Goal: Transaction & Acquisition: Subscribe to service/newsletter

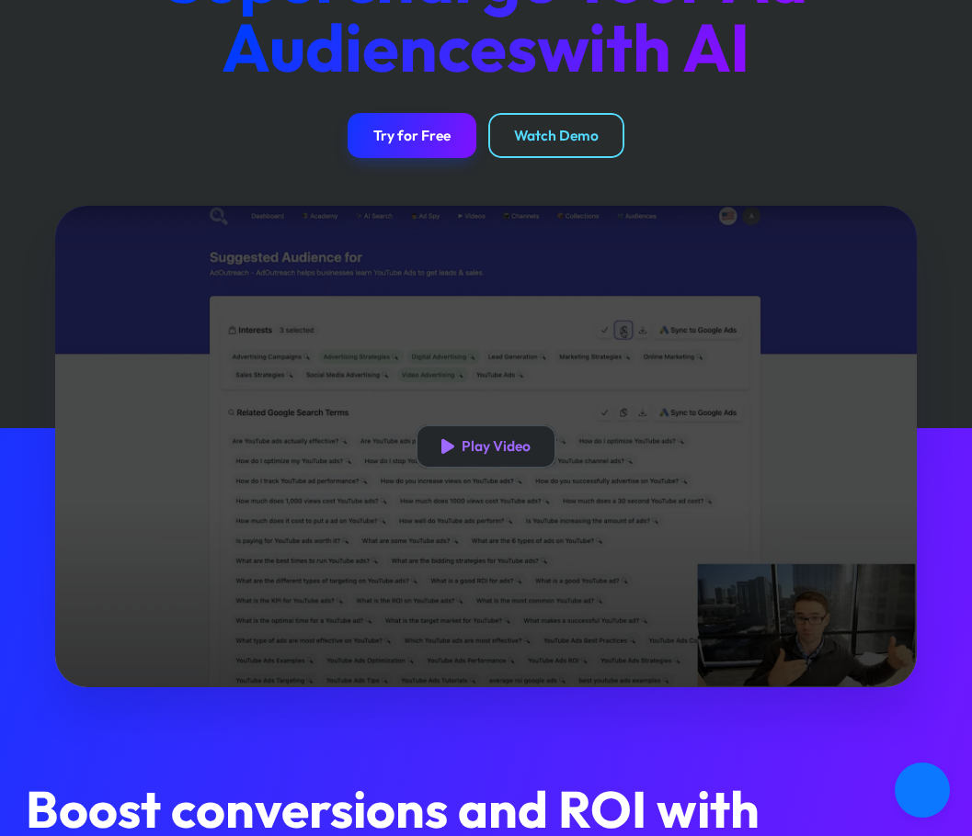
click at [481, 451] on div "Play Video" at bounding box center [495, 446] width 69 height 17
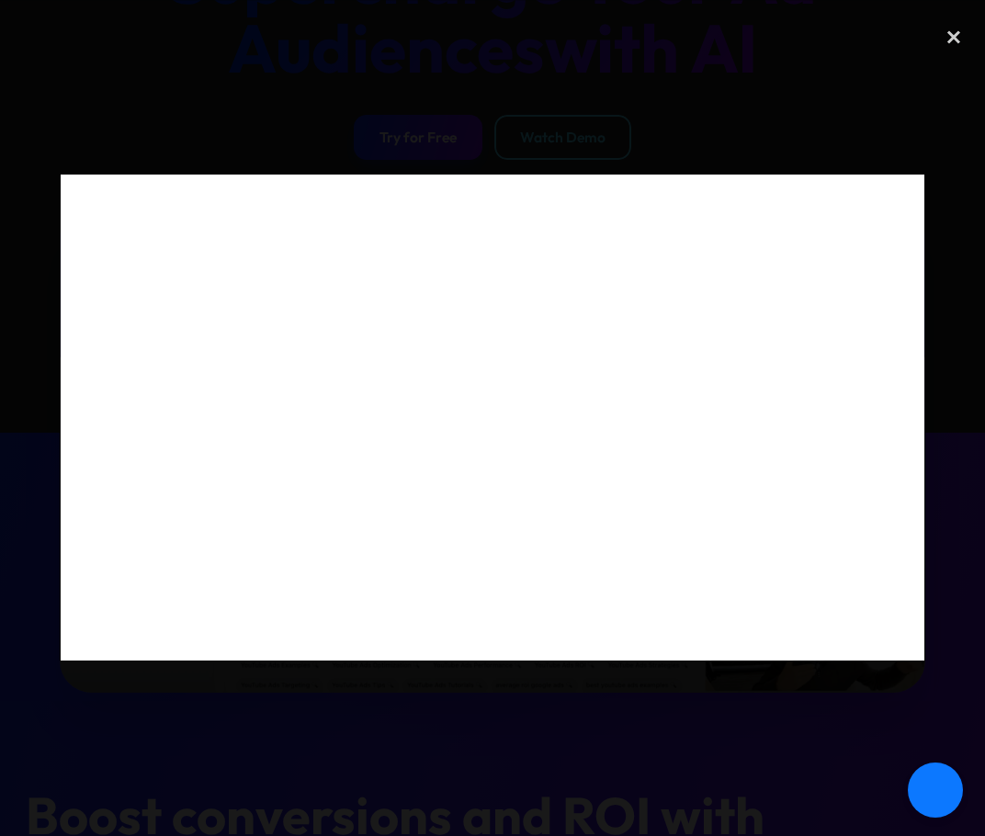
click at [529, 108] on div at bounding box center [492, 418] width 985 height 803
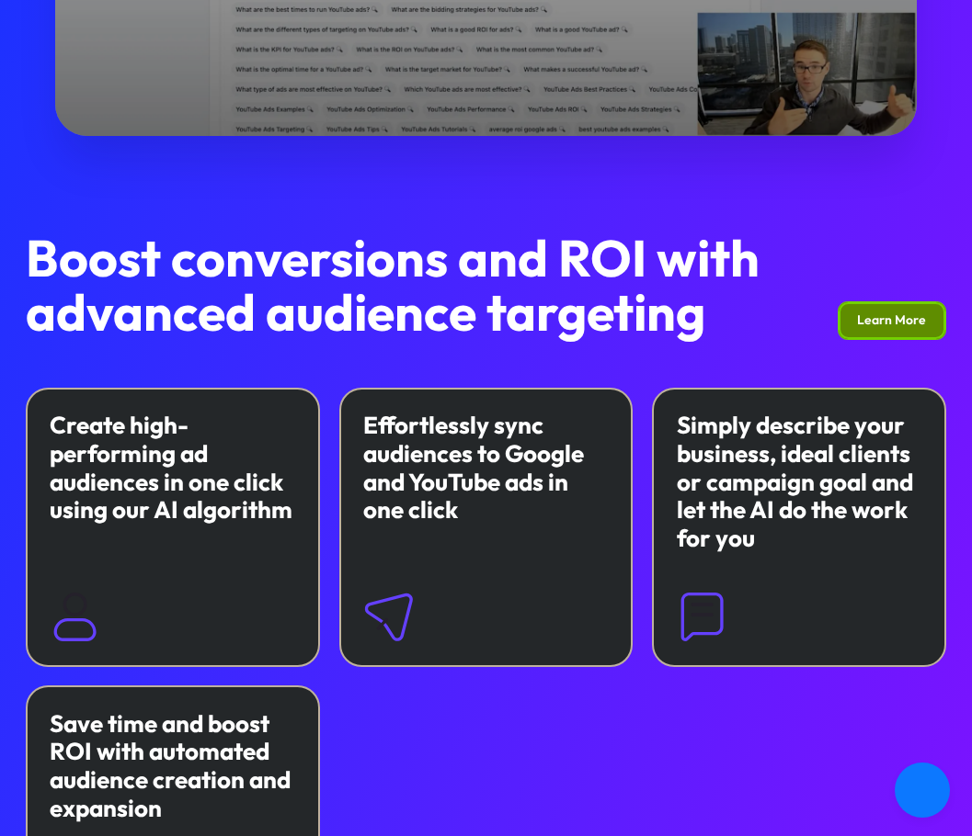
scroll to position [919, 0]
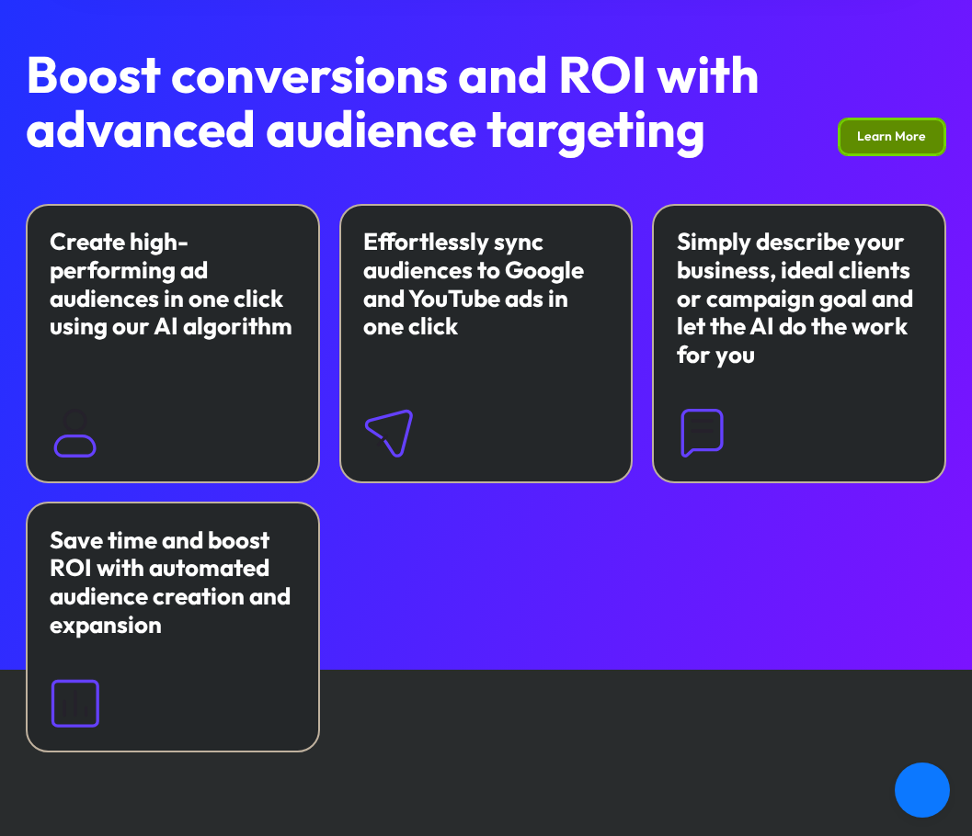
click at [459, 325] on div "Effortlessly sync audiences to Google and YouTube ads in one click" at bounding box center [485, 285] width 245 height 114
drag, startPoint x: 88, startPoint y: 693, endPoint x: 97, endPoint y: 662, distance: 32.6
click at [90, 693] on img at bounding box center [75, 703] width 51 height 51
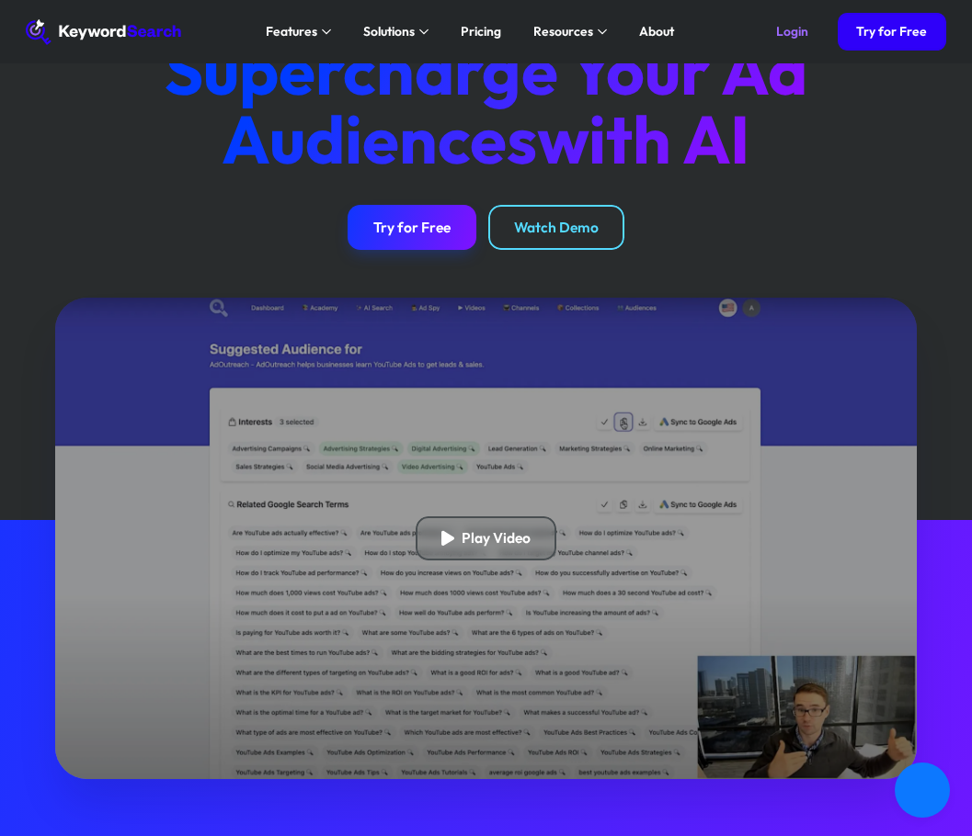
scroll to position [0, 0]
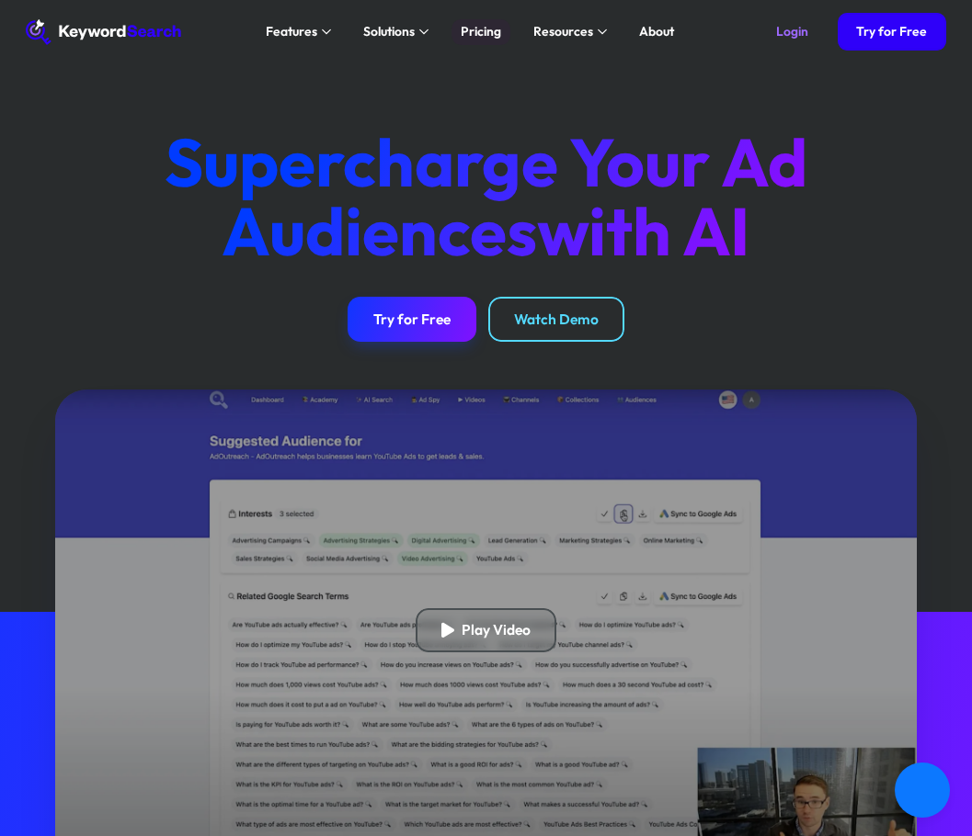
click at [483, 30] on div "Pricing" at bounding box center [480, 31] width 40 height 19
